Goal: Transaction & Acquisition: Purchase product/service

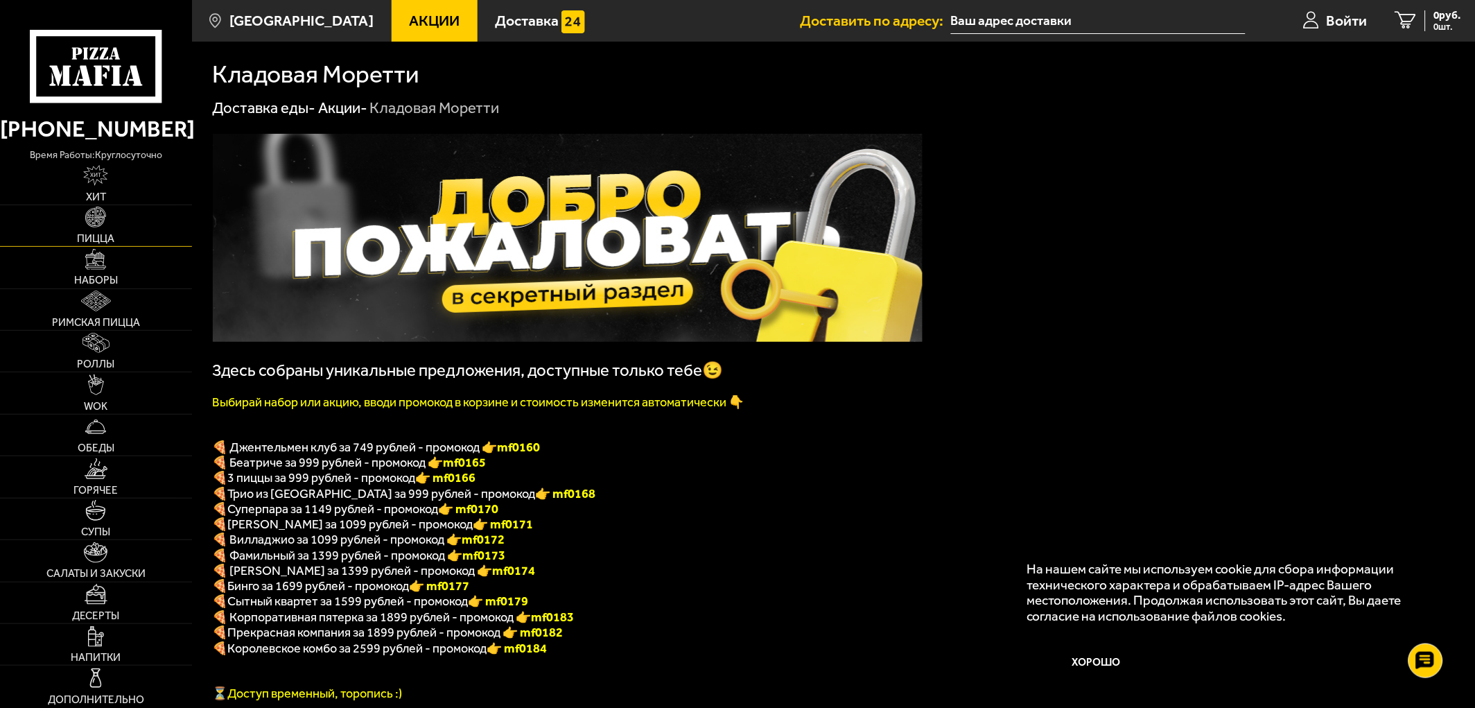
click at [101, 229] on link "Пицца" at bounding box center [96, 225] width 192 height 41
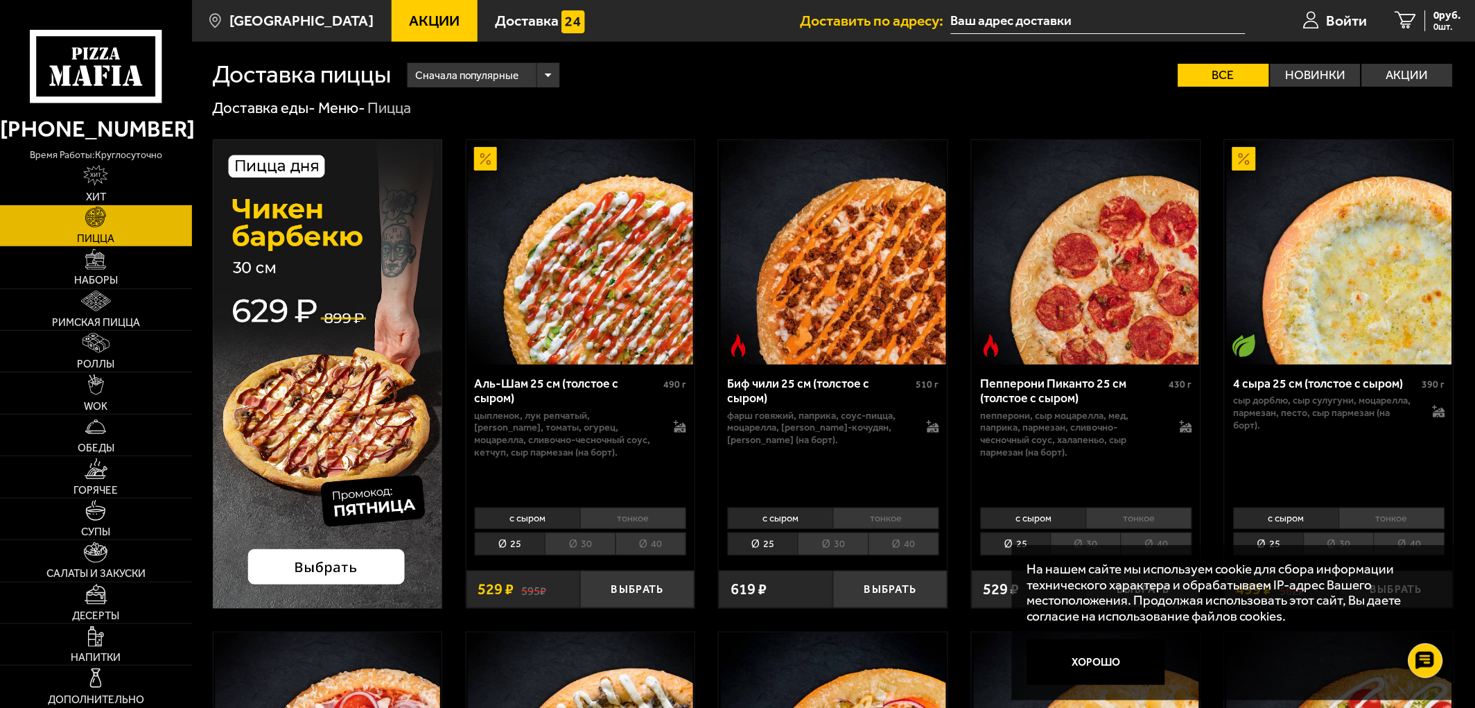
click at [589, 542] on li "30" at bounding box center [580, 543] width 70 height 23
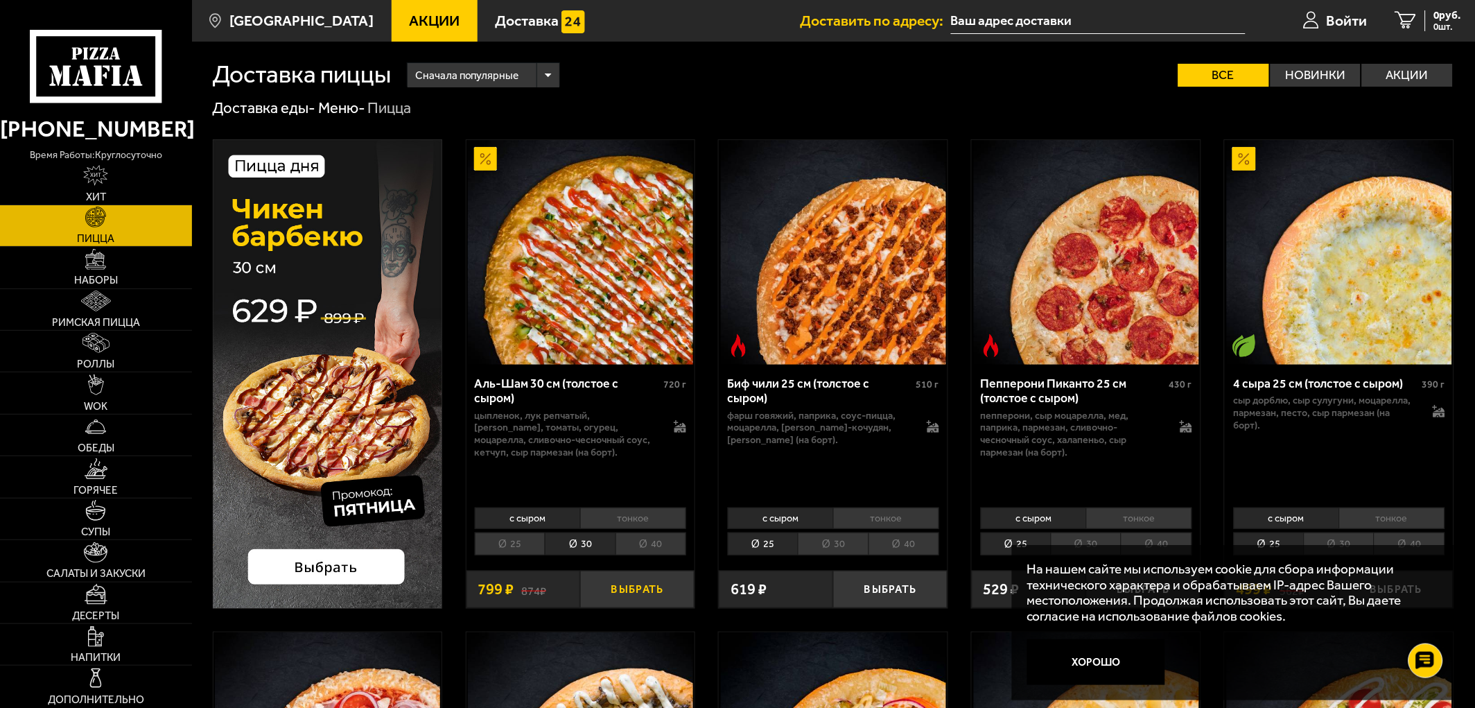
click at [619, 591] on button "Выбрать" at bounding box center [637, 589] width 114 height 37
click at [1428, 17] on span "799 руб." at bounding box center [1442, 15] width 38 height 11
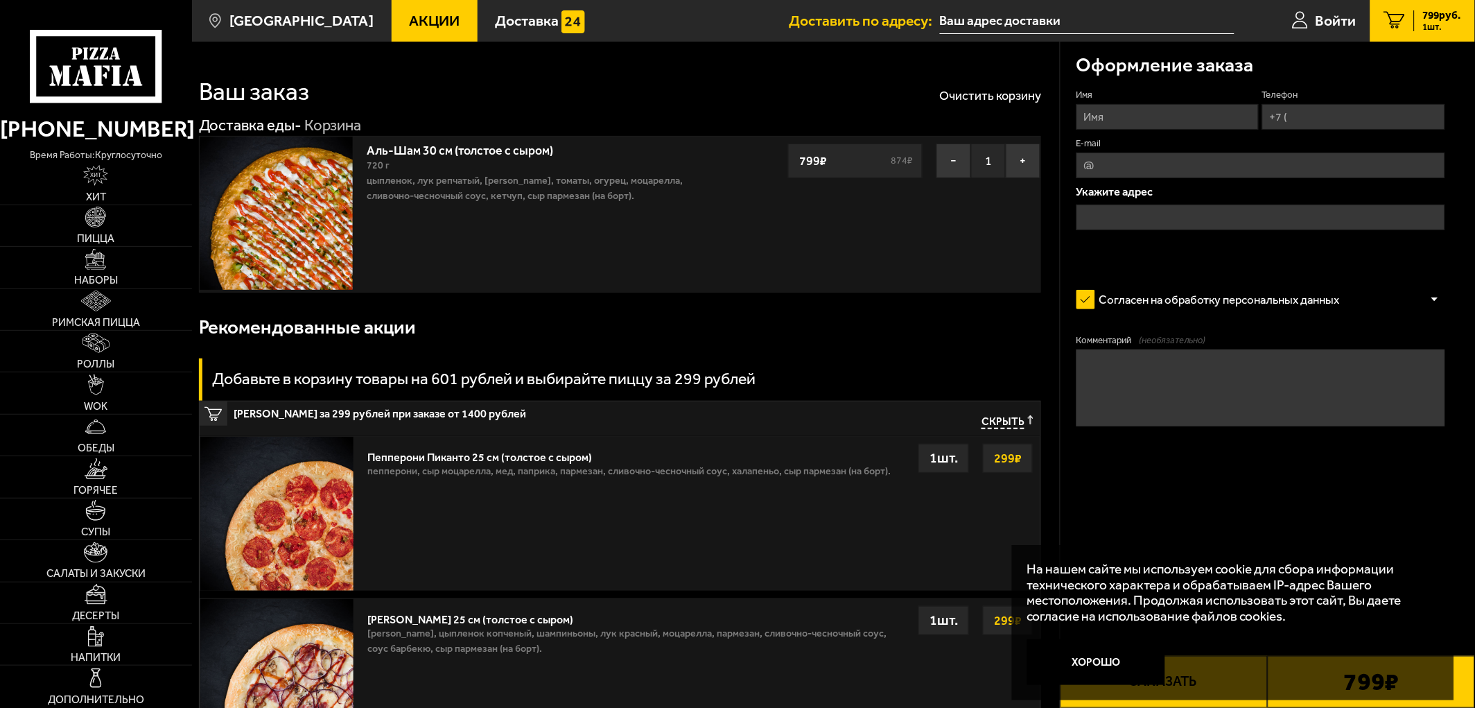
click at [1123, 116] on input "Имя" at bounding box center [1168, 117] width 183 height 26
type input "[PERSON_NAME]"
click at [1304, 116] on input "Телефон" at bounding box center [1353, 117] width 183 height 26
type input "[PHONE_NUMBER]"
click at [1124, 162] on input "E-mail" at bounding box center [1261, 166] width 369 height 26
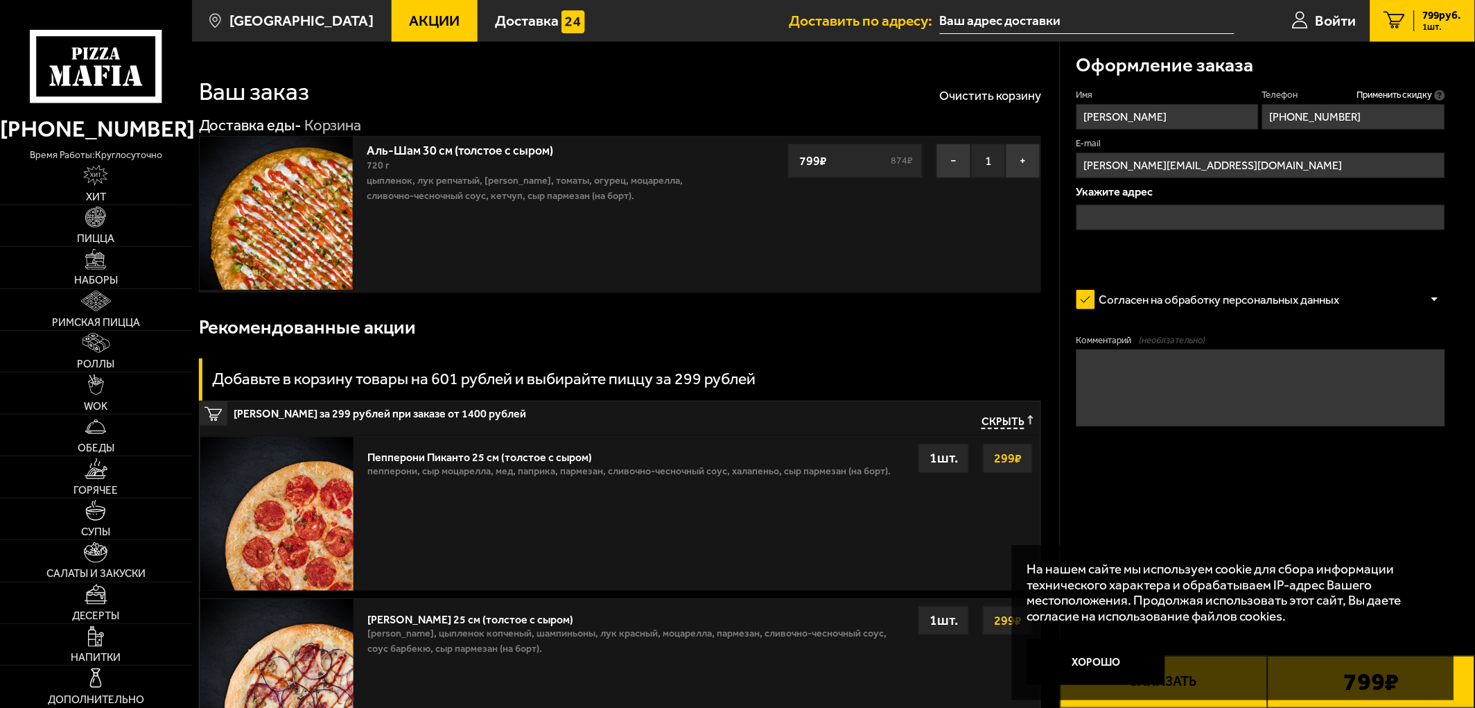
type input "[PERSON_NAME][EMAIL_ADDRESS][DOMAIN_NAME]"
click at [1111, 204] on div "Укажите адрес" at bounding box center [1261, 216] width 369 height 60
click at [1110, 209] on input "text" at bounding box center [1261, 217] width 369 height 26
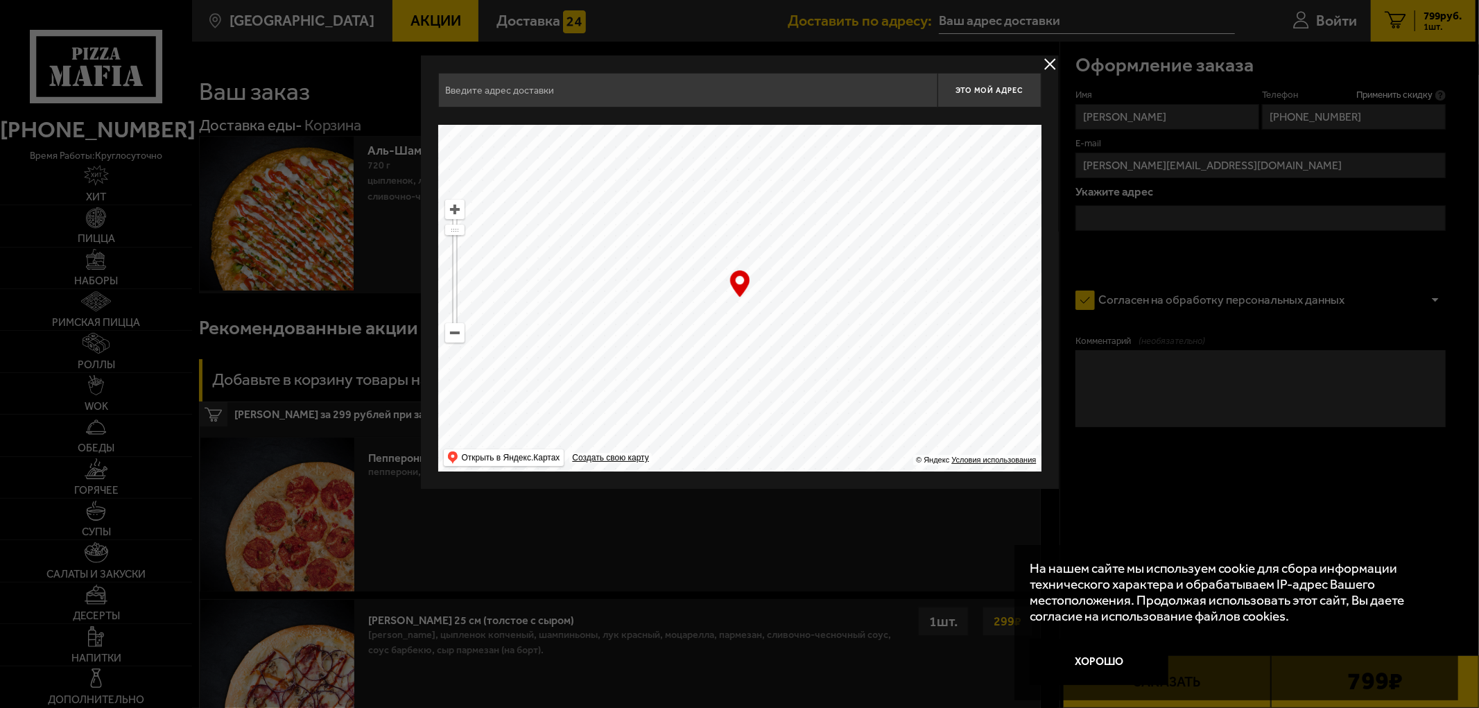
click at [564, 88] on input "text" at bounding box center [687, 90] width 499 height 35
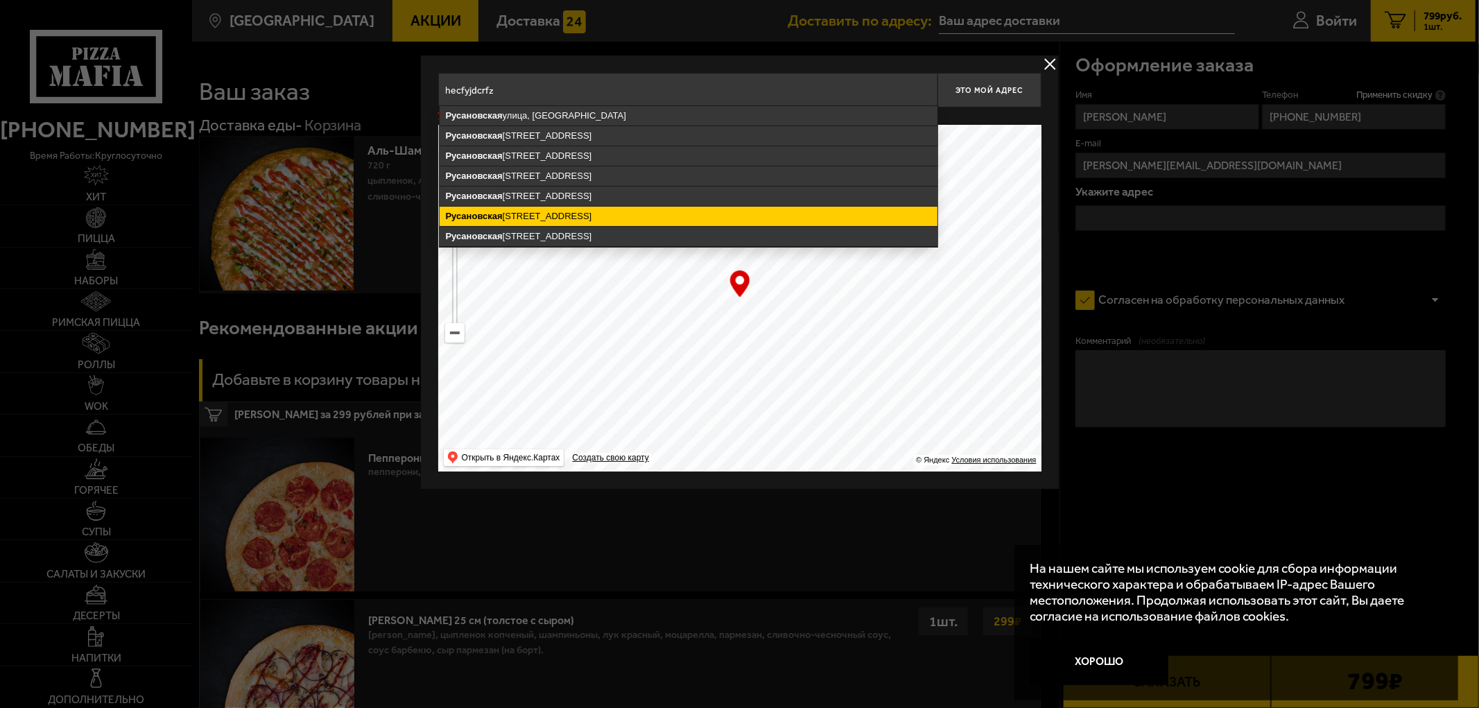
click at [560, 210] on ymaps "[STREET_ADDRESS]" at bounding box center [688, 216] width 498 height 19
type input "[STREET_ADDRESS]"
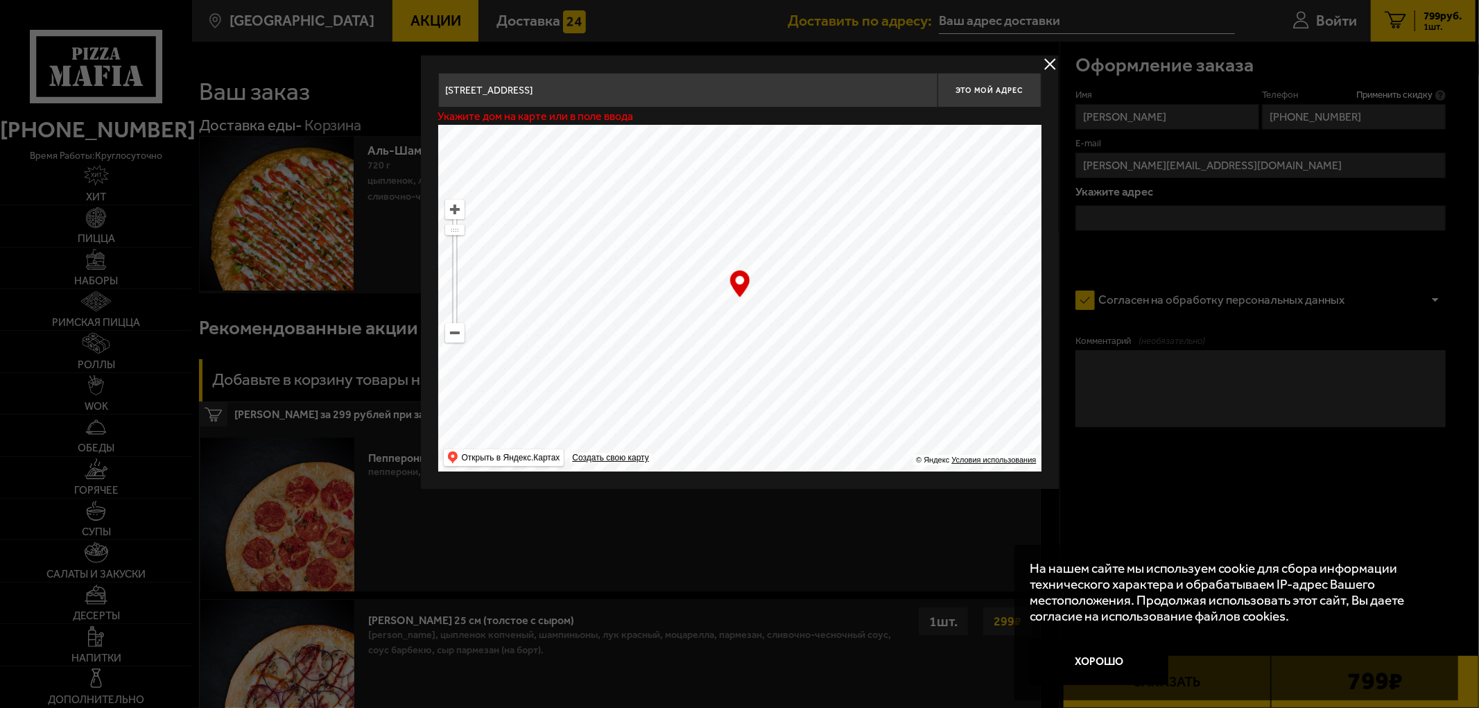
type input "[STREET_ADDRESS]"
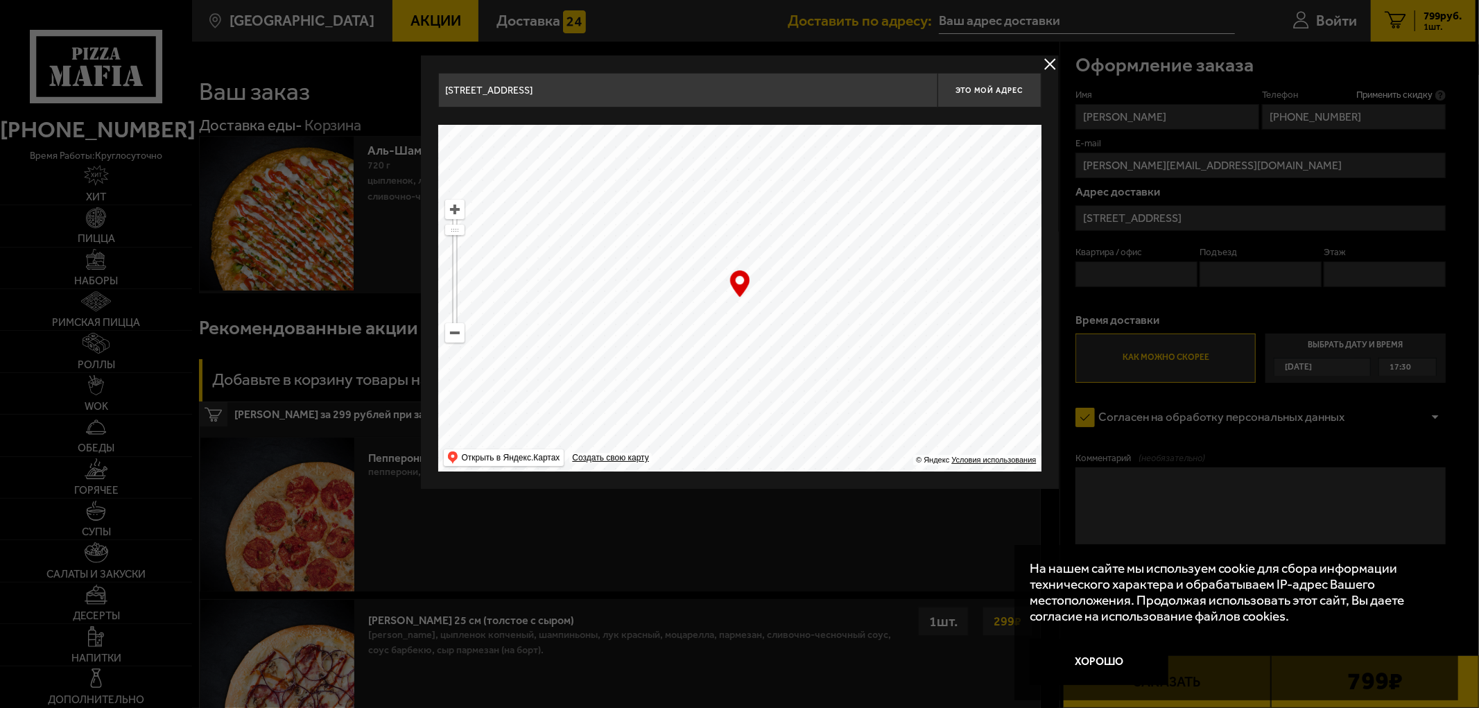
click at [634, 86] on input "[STREET_ADDRESS]" at bounding box center [687, 90] width 499 height 35
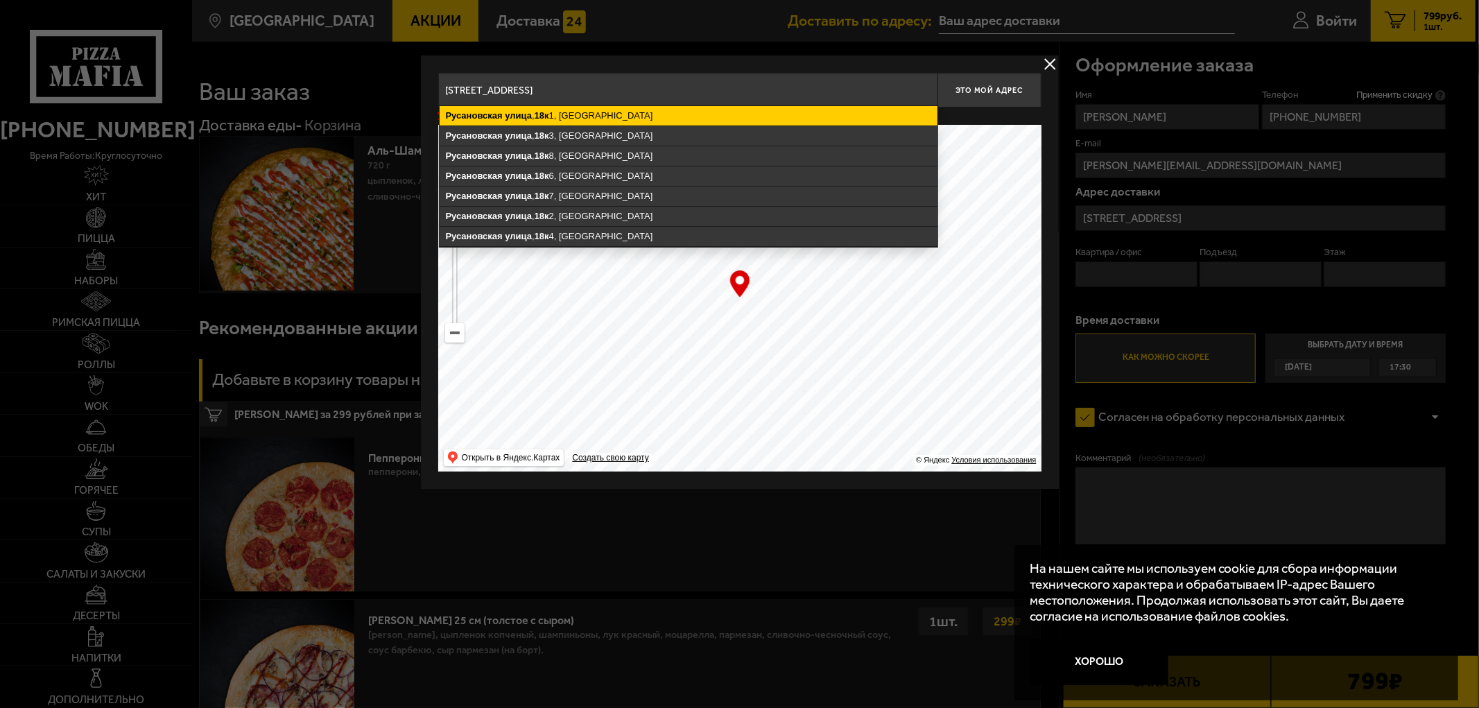
click at [617, 115] on ymaps "[STREET_ADDRESS]" at bounding box center [688, 115] width 498 height 19
type input "[STREET_ADDRESS]"
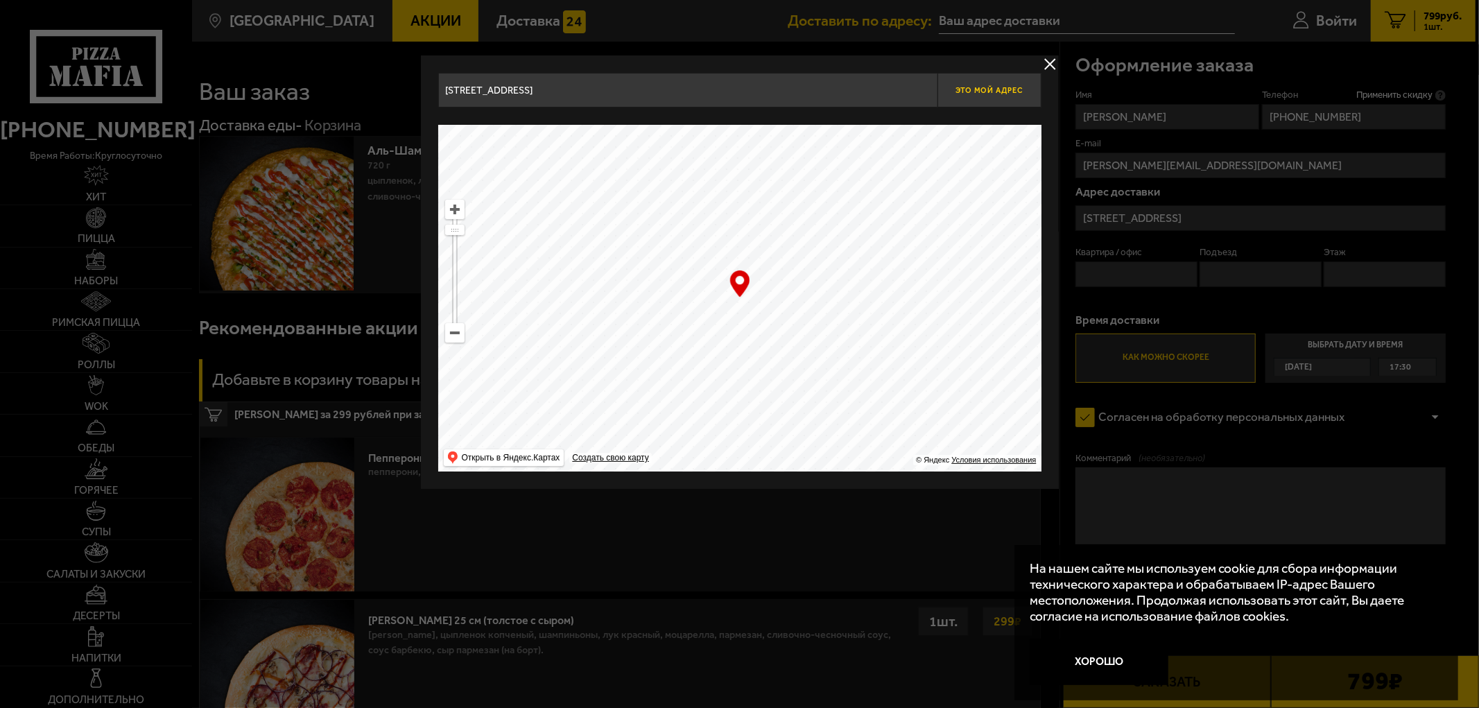
click at [987, 88] on span "Это мой адрес" at bounding box center [988, 90] width 67 height 9
type input "[STREET_ADDRESS]"
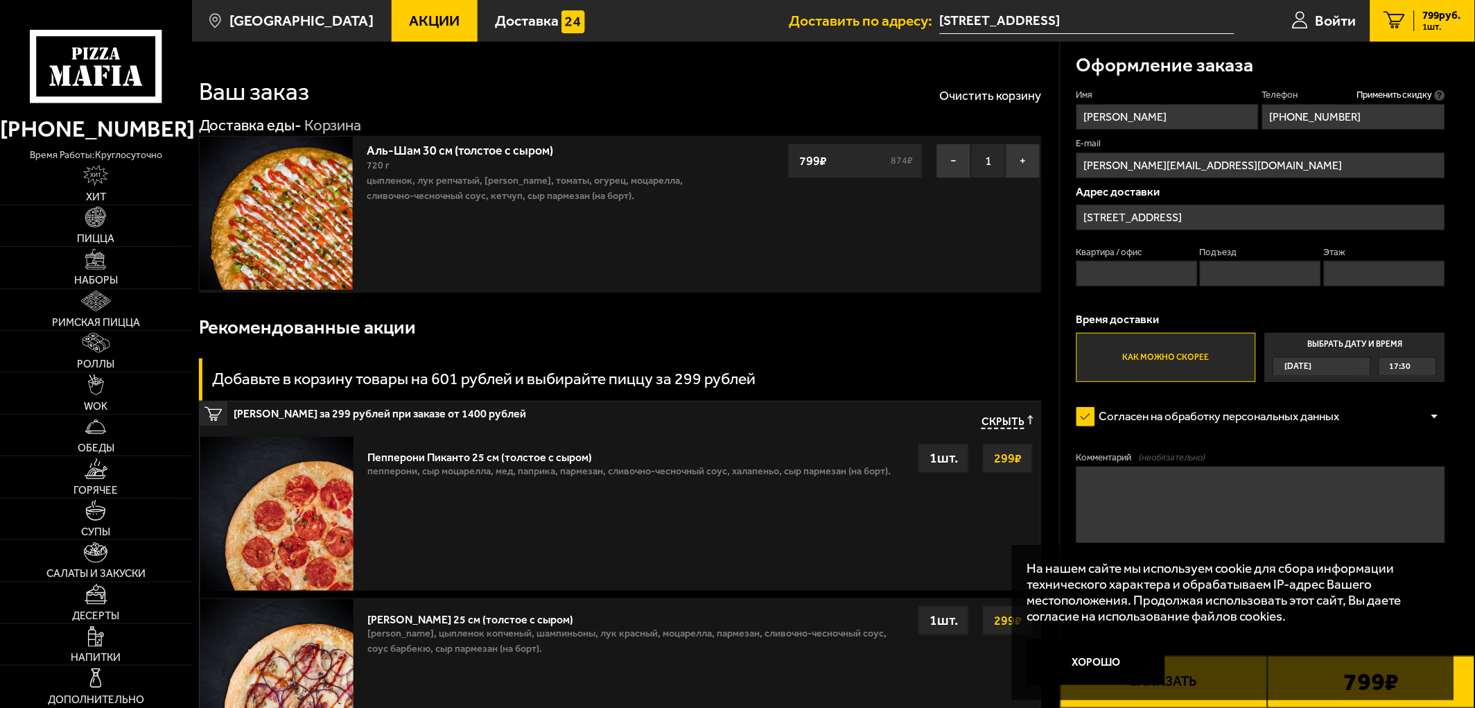
click at [1166, 362] on label "Как можно скорее" at bounding box center [1167, 357] width 180 height 49
click at [0, 0] on input "Как можно скорее" at bounding box center [0, 0] width 0 height 0
click at [1409, 366] on span "17:30" at bounding box center [1400, 366] width 21 height 17
click at [0, 0] on input "Выбрать дату и время [DATE] 17:30" at bounding box center [0, 0] width 0 height 0
click at [1396, 366] on span "17:30" at bounding box center [1400, 366] width 21 height 17
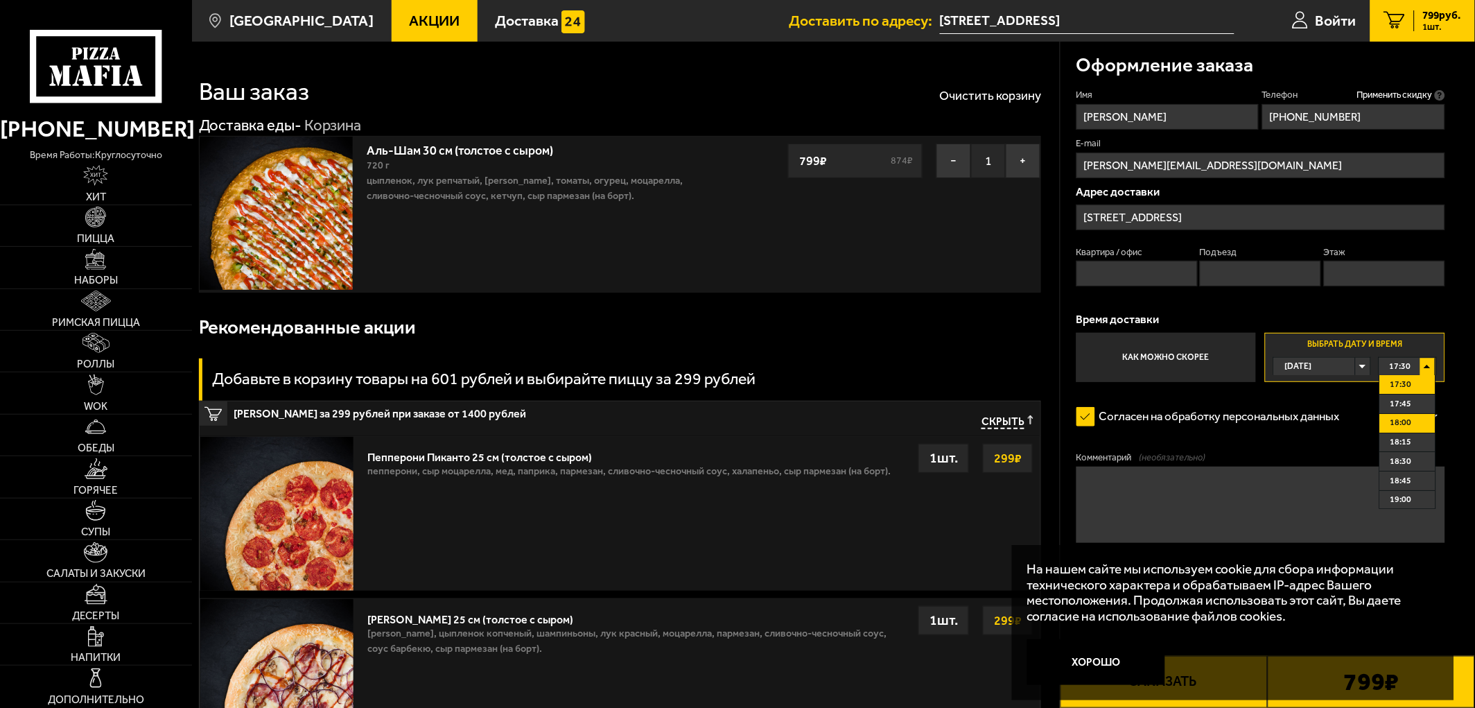
click at [1408, 420] on span "18:00" at bounding box center [1401, 423] width 21 height 18
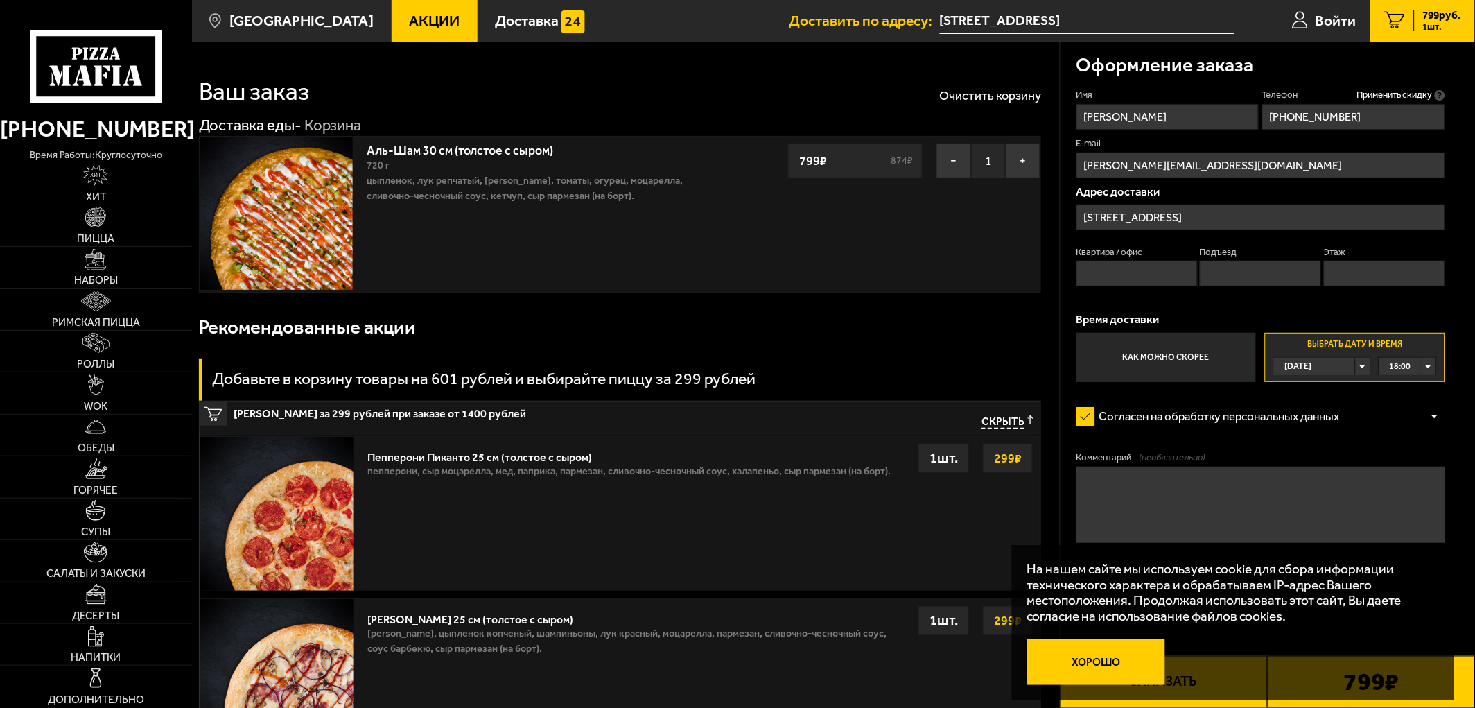
click at [1124, 661] on button "Хорошо" at bounding box center [1096, 662] width 139 height 46
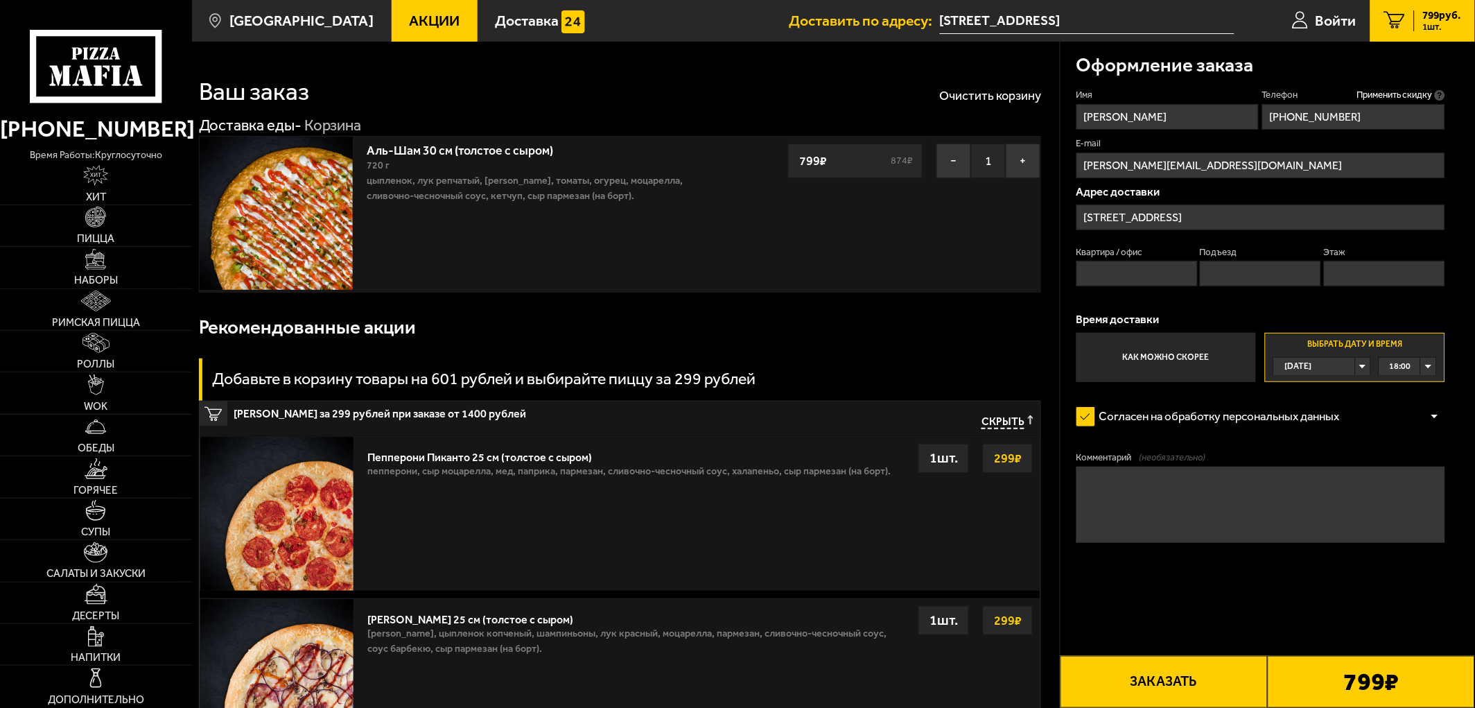
click at [1160, 684] on button "Заказать" at bounding box center [1164, 682] width 207 height 52
click at [1101, 270] on input "Квартира / офис" at bounding box center [1137, 274] width 121 height 26
type input "242"
click at [1248, 270] on input "Подъезд" at bounding box center [1260, 274] width 121 height 26
type input "2"
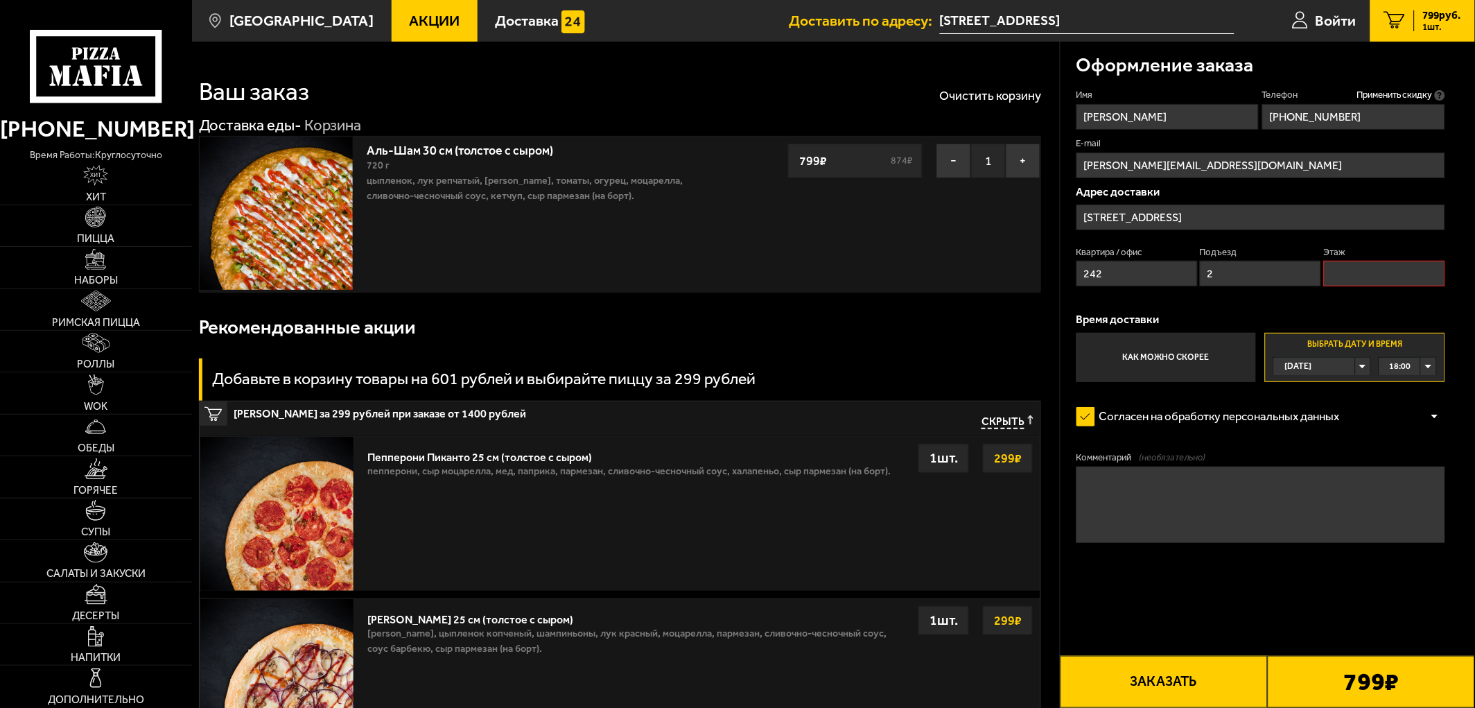
click at [1346, 273] on input "Этаж" at bounding box center [1384, 274] width 121 height 26
type input "13"
click at [1172, 687] on button "Заказать" at bounding box center [1164, 682] width 207 height 52
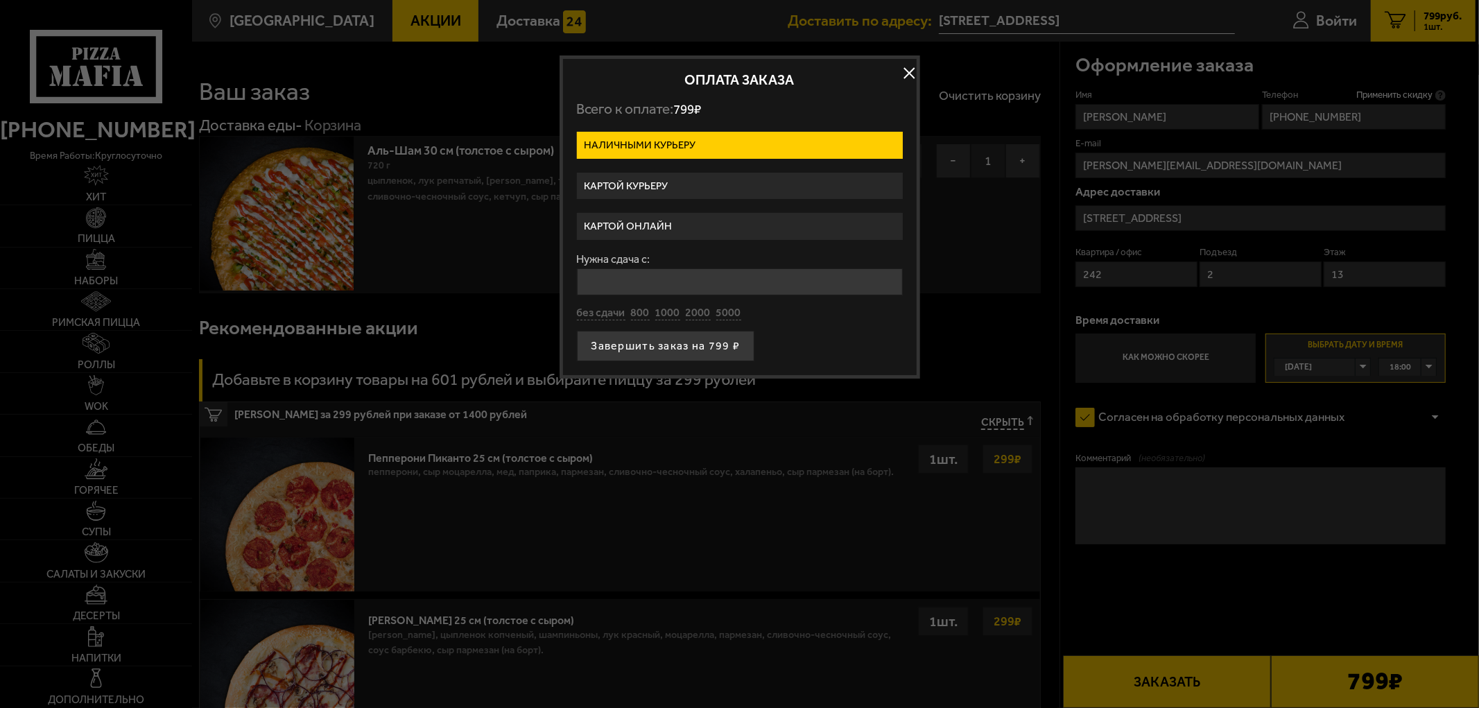
click at [668, 180] on label "Картой курьеру" at bounding box center [740, 186] width 326 height 27
click at [0, 0] on input "Картой курьеру" at bounding box center [0, 0] width 0 height 0
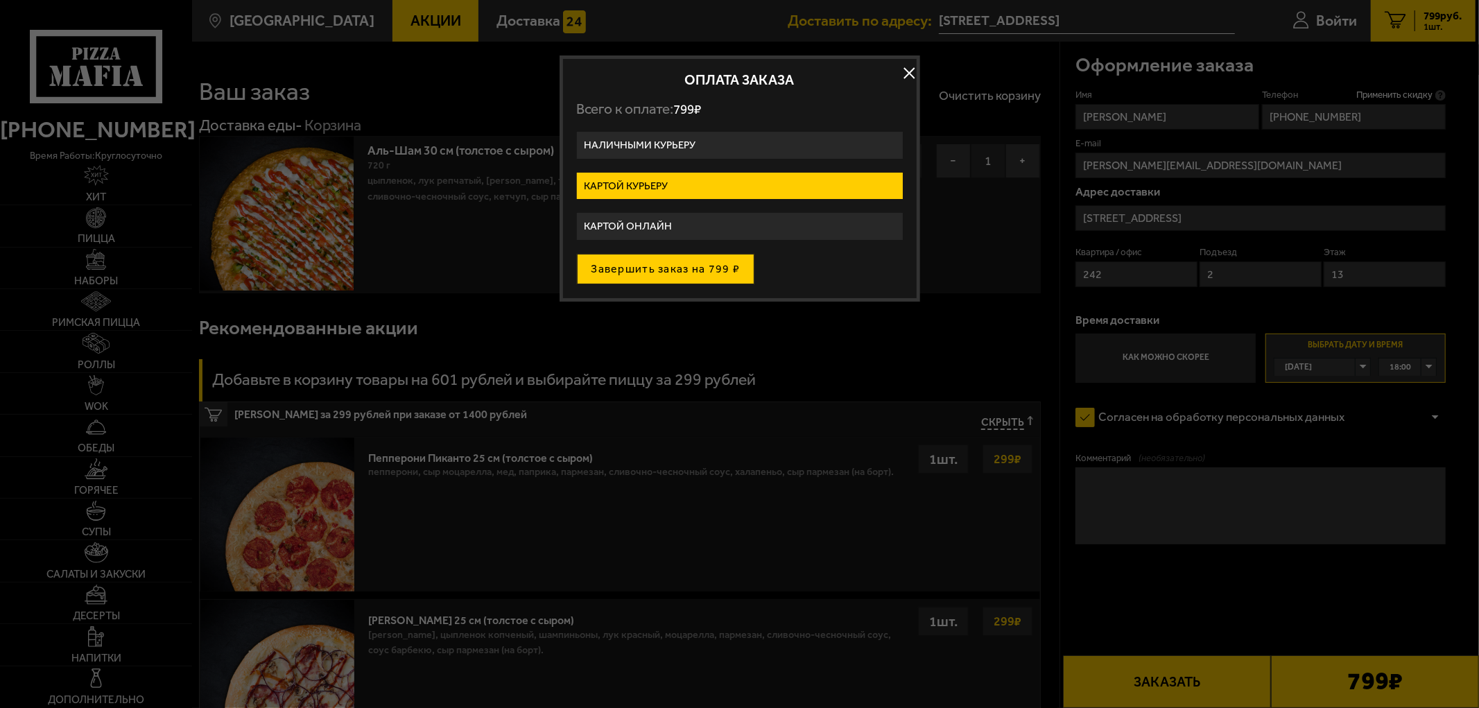
click at [655, 261] on button "Завершить заказ на 799 ₽" at bounding box center [666, 269] width 178 height 31
